Goal: Task Accomplishment & Management: Manage account settings

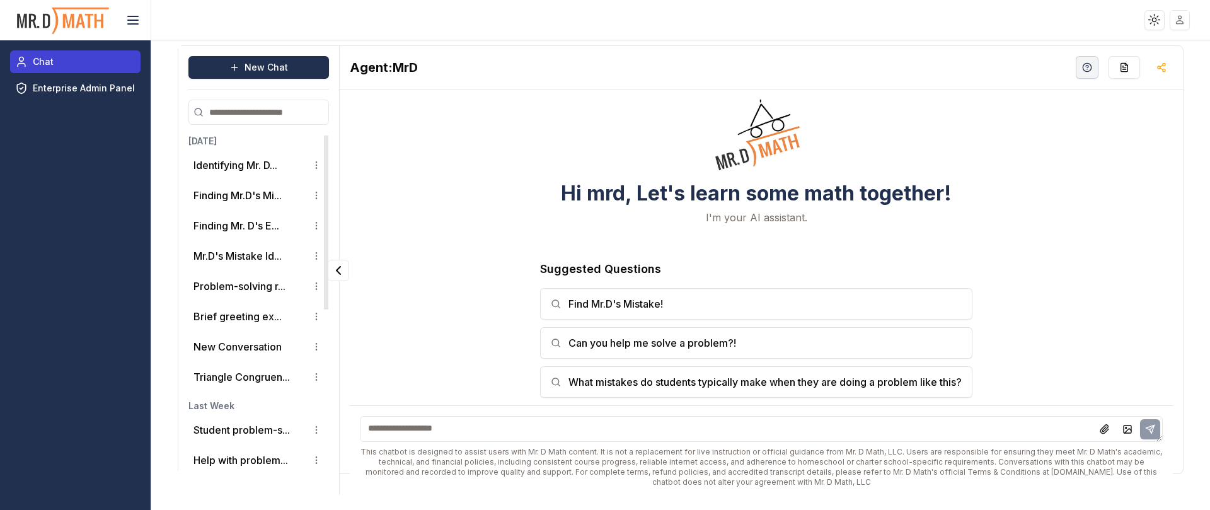
click at [30, 60] on link "Chat" at bounding box center [75, 61] width 130 height 23
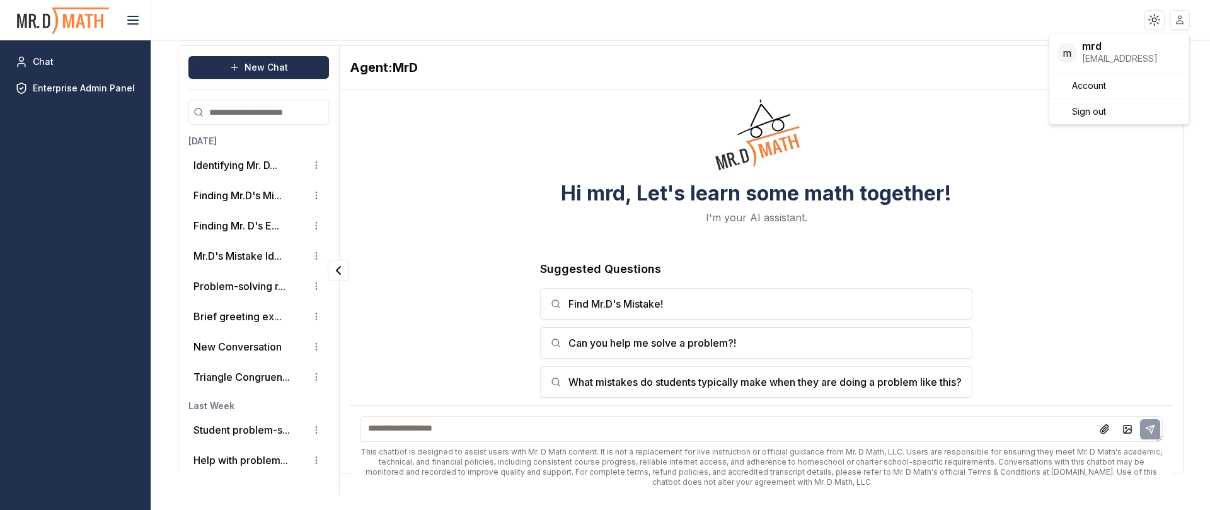
click at [1184, 13] on html "Toggle theme Toggle user menu Chat Enterprise Admin Panel New Chat Today Identi…" at bounding box center [605, 255] width 1210 height 510
click at [1103, 112] on span "Sign out" at bounding box center [1089, 111] width 34 height 13
